Goal: Task Accomplishment & Management: Manage account settings

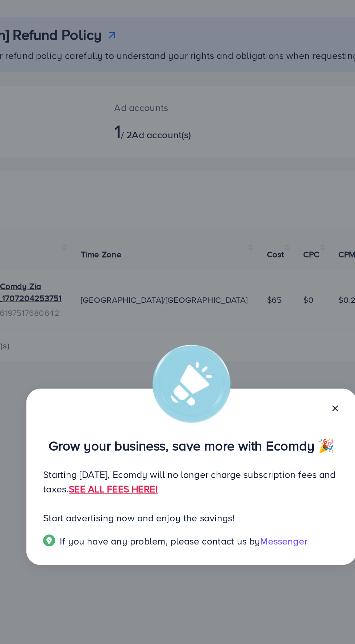
click at [265, 282] on line at bounding box center [263, 280] width 3 height 3
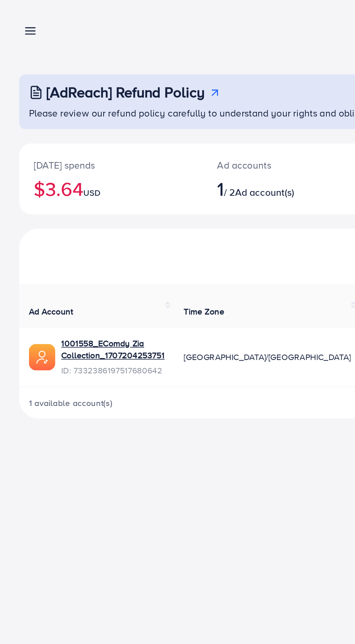
click at [167, 123] on div "Ad accounts 1 / 2 Ad account(s)" at bounding box center [163, 107] width 83 height 43
click at [163, 119] on span "Ad account(s)" at bounding box center [158, 116] width 35 height 8
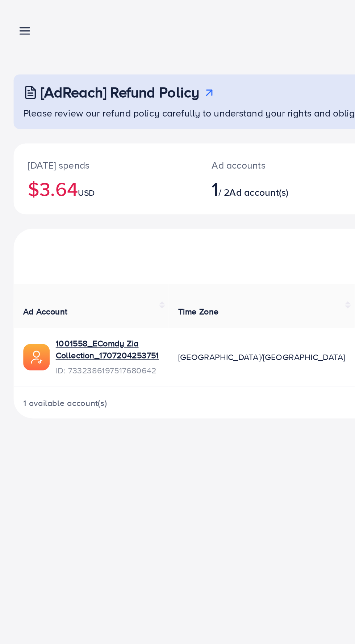
click at [159, 117] on span "Ad account(s)" at bounding box center [158, 116] width 35 height 8
click at [20, 17] on line at bounding box center [19, 17] width 6 height 0
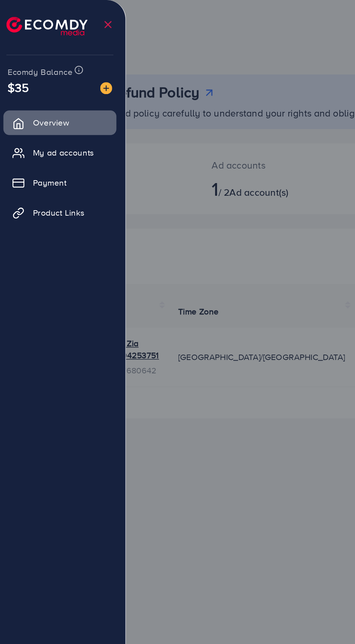
click at [143, 91] on div at bounding box center [177, 386] width 355 height 773
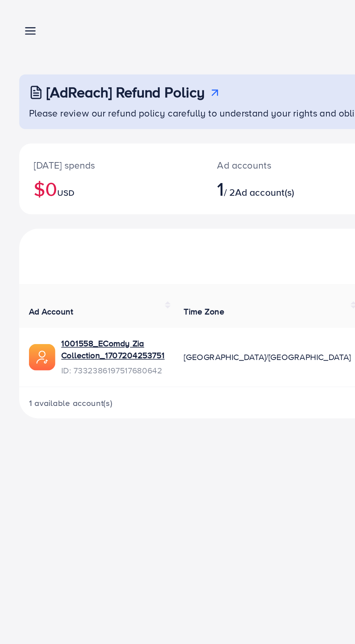
click at [18, 17] on line at bounding box center [19, 17] width 6 height 0
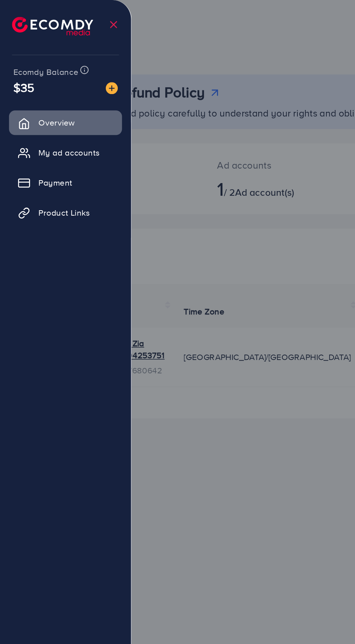
click at [45, 89] on span "My ad accounts" at bounding box center [41, 91] width 37 height 7
